Goal: Information Seeking & Learning: Learn about a topic

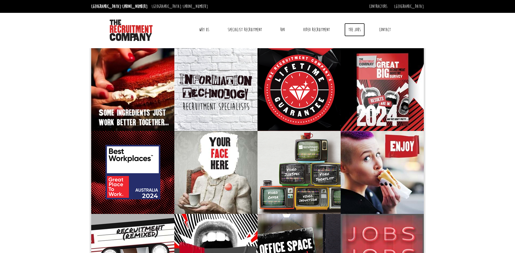
click at [356, 33] on link "The Jobs" at bounding box center [354, 29] width 20 height 13
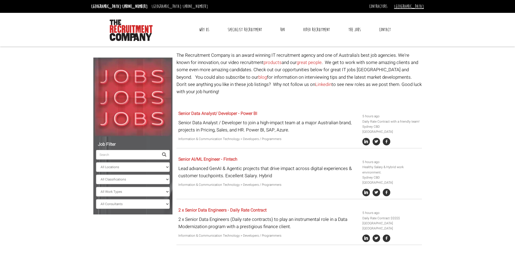
click at [417, 8] on link "[GEOGRAPHIC_DATA]" at bounding box center [409, 6] width 30 height 6
click at [416, 15] on link "[GEOGRAPHIC_DATA]" at bounding box center [405, 16] width 35 height 8
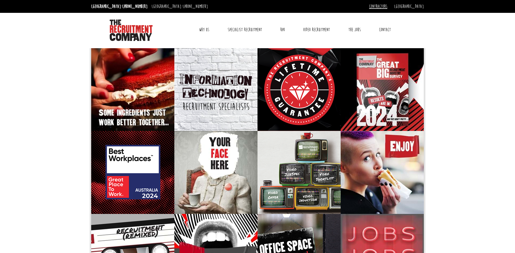
click at [387, 8] on link "Contractors" at bounding box center [378, 6] width 18 height 6
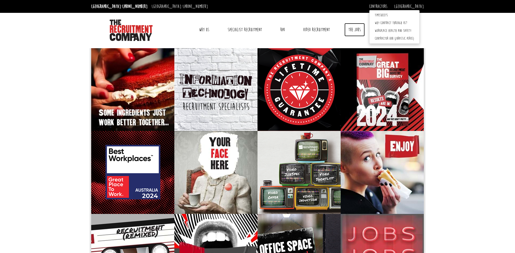
click at [354, 27] on link "The Jobs" at bounding box center [354, 29] width 20 height 13
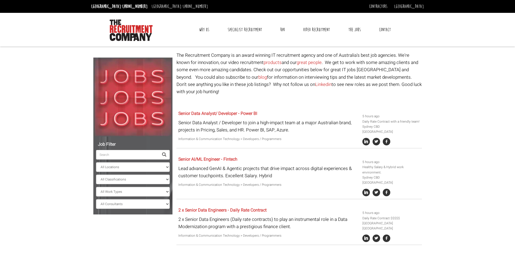
click at [143, 152] on input "search" at bounding box center [127, 155] width 63 height 10
click at [138, 165] on select "All Locations Sydney Melbourne Ireland Sydney CBD Parramatta Circular Quay Nort…" at bounding box center [133, 167] width 74 height 10
select select "[GEOGRAPHIC_DATA]"
click at [96, 162] on select "All Locations Sydney Melbourne Ireland Sydney CBD Parramatta Circular Quay Nort…" at bounding box center [133, 167] width 74 height 10
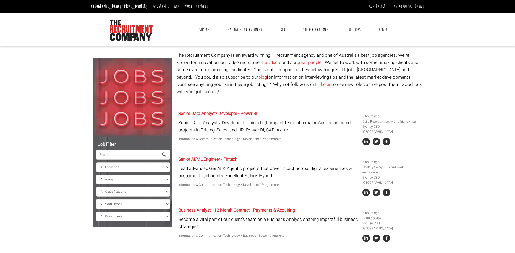
click at [82, 175] on body "Sydney: +61 2 8346 6700 Dublin: +353 1 697 2548 Contractors Timesheets Why Cont…" at bounding box center [257, 228] width 515 height 457
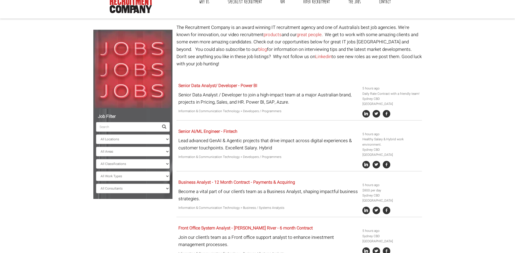
scroll to position [28, 0]
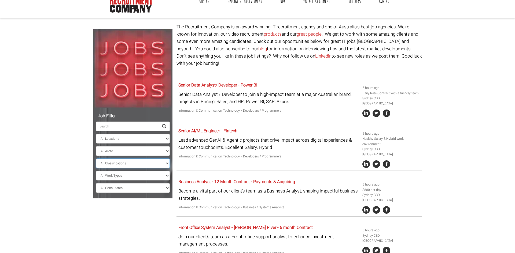
click at [129, 165] on select "All Classifications Banking & Financial Services Information & Communication Te…" at bounding box center [133, 164] width 74 height 10
click at [72, 168] on body "Sydney: +61 2 8346 6700 Dublin: +353 1 697 2548 Contractors Timesheets Why Cont…" at bounding box center [257, 200] width 515 height 457
click at [110, 152] on select "All Areas New South Wales" at bounding box center [133, 151] width 74 height 10
click at [64, 150] on body "Sydney: +61 2 8346 6700 Dublin: +353 1 697 2548 Contractors Timesheets Why Cont…" at bounding box center [257, 200] width 515 height 457
click at [110, 152] on select "All Areas New South Wales" at bounding box center [133, 151] width 74 height 10
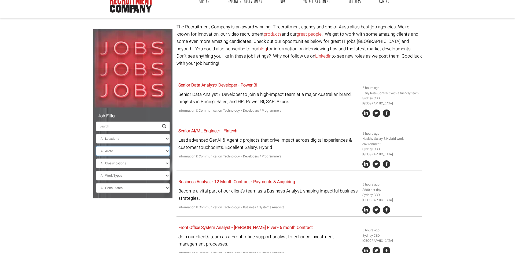
select select "[GEOGRAPHIC_DATA]"
click at [96, 146] on select "All Areas New South Wales" at bounding box center [133, 151] width 74 height 10
click at [110, 163] on select "All Classifications Banking & Financial Services Information & Communication Te…" at bounding box center [133, 164] width 74 height 10
click at [61, 118] on body "Sydney: +61 2 8346 6700 Dublin: +353 1 697 2548 Contractors Timesheets Why Cont…" at bounding box center [257, 200] width 515 height 457
click at [115, 177] on select "All Work Types Full Time Part Time Casual Contract / Temp" at bounding box center [133, 176] width 74 height 10
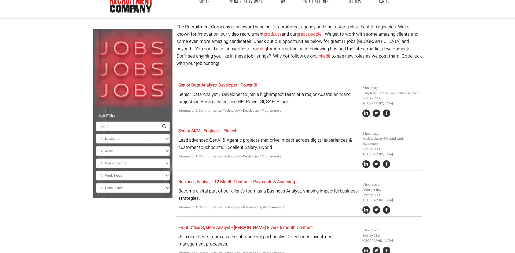
click at [54, 173] on body "Sydney: +61 2 8346 6700 Dublin: +353 1 697 2548 Contractors Timesheets Why Cont…" at bounding box center [257, 200] width 515 height 457
drag, startPoint x: 91, startPoint y: 184, endPoint x: 121, endPoint y: 194, distance: 32.0
click at [92, 185] on div "Job Filter All Locations Sydney Melbourne Ireland Sydney CBD Parramatta Circula…" at bounding box center [132, 110] width 83 height 175
click at [118, 190] on select "All Consultants Adam - Infrastructure, Cloud & DevOps, Contract Amanda - Infras…" at bounding box center [133, 188] width 74 height 10
click at [54, 92] on body "Sydney: +61 2 8346 6700 Dublin: +353 1 697 2548 Contractors Timesheets Why Cont…" at bounding box center [257, 200] width 515 height 457
